Goal: Information Seeking & Learning: Learn about a topic

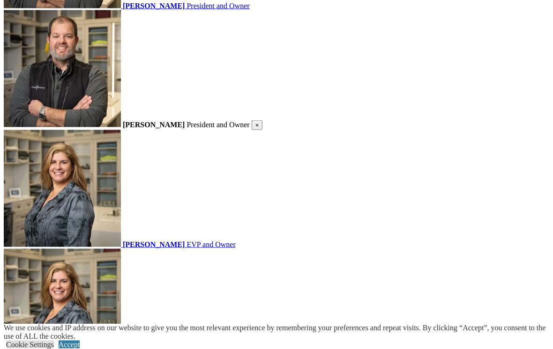
scroll to position [1214, 0]
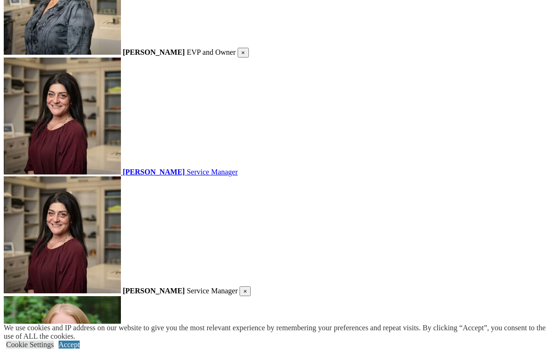
scroll to position [1524, 0]
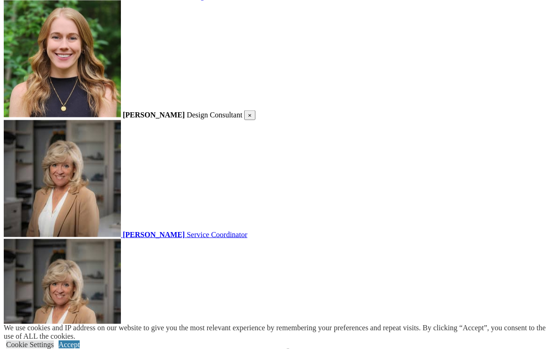
scroll to position [1940, 0]
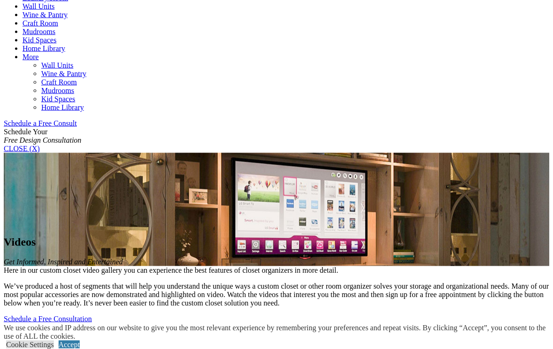
scroll to position [508, 0]
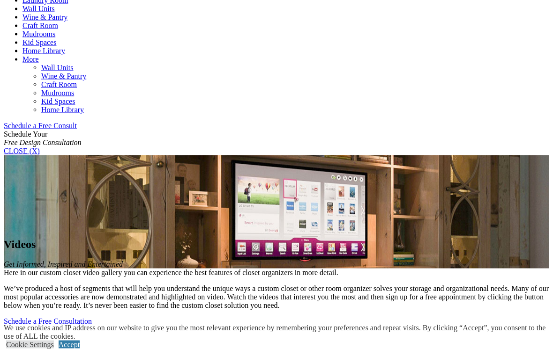
click at [80, 348] on link "Accept" at bounding box center [69, 345] width 21 height 8
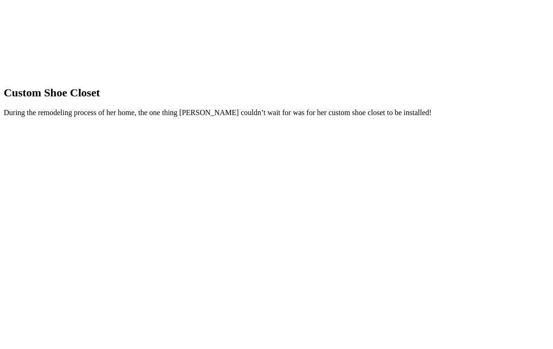
scroll to position [1074, 0]
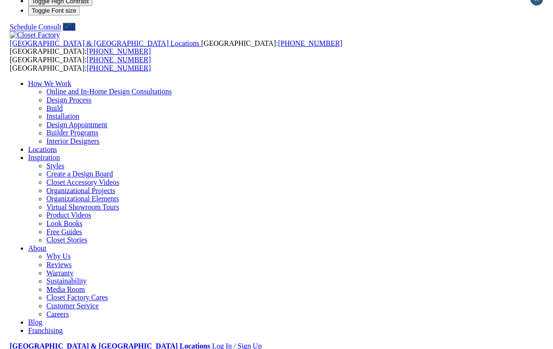
scroll to position [424, 0]
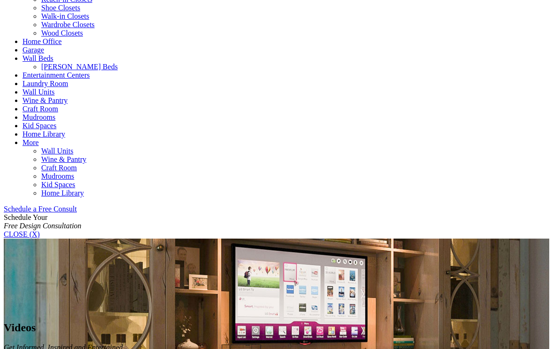
click at [68, 80] on link "Laundry Room" at bounding box center [44, 84] width 45 height 8
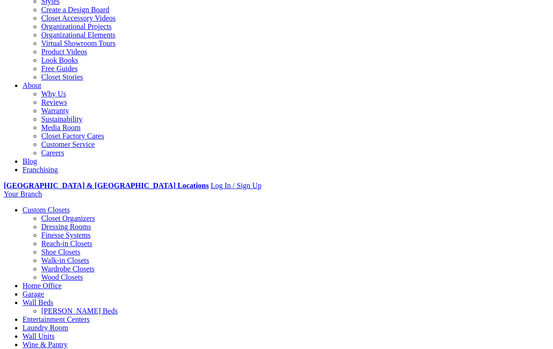
scroll to position [0, 0]
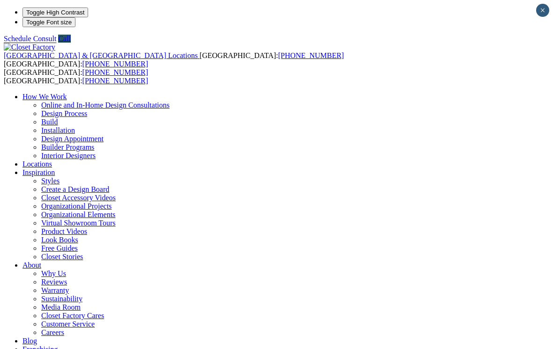
click at [116, 194] on link "Closet Accessory Videos" at bounding box center [78, 198] width 74 height 8
